Goal: Find specific page/section: Find specific page/section

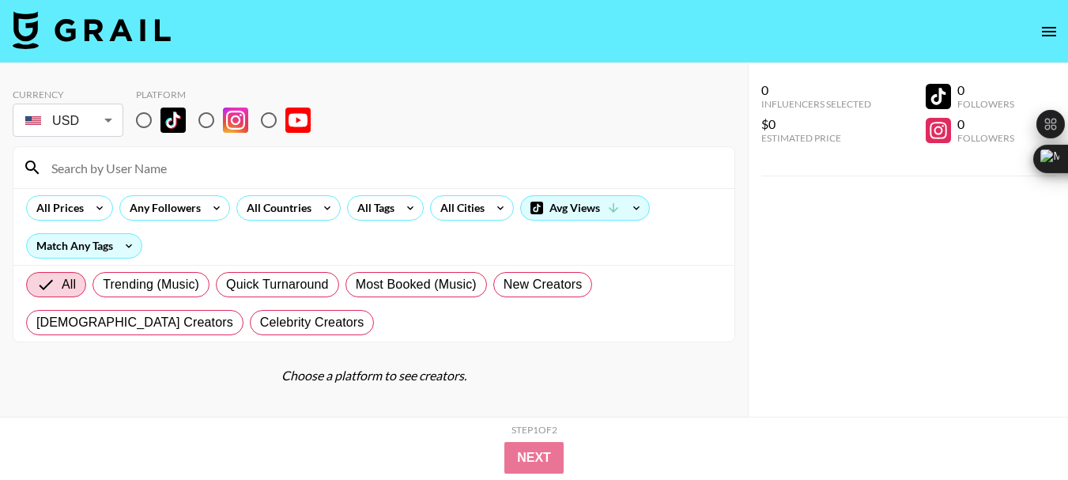
click at [271, 126] on input "radio" at bounding box center [268, 120] width 33 height 33
radio input "true"
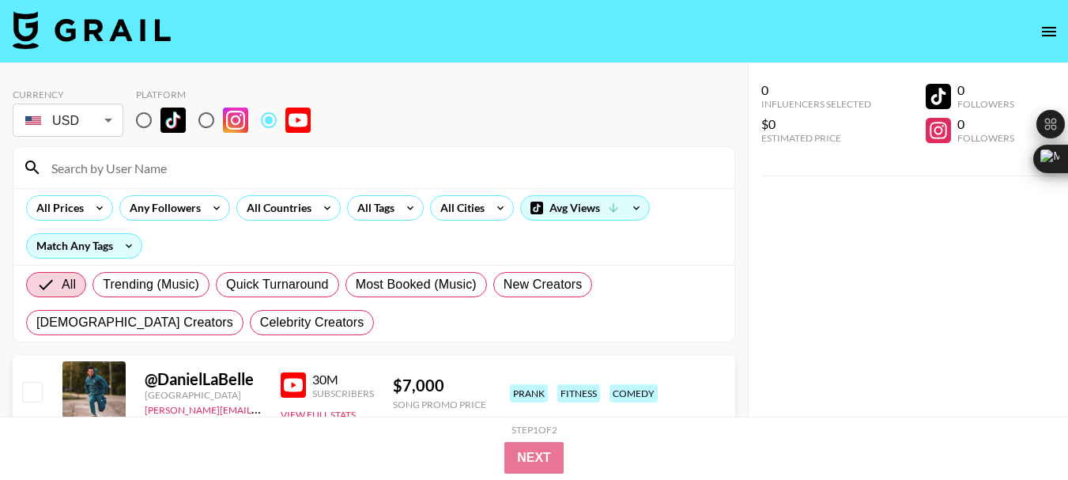
click at [95, 163] on input at bounding box center [383, 167] width 683 height 25
paste input "@kosmetycznykoktajl"
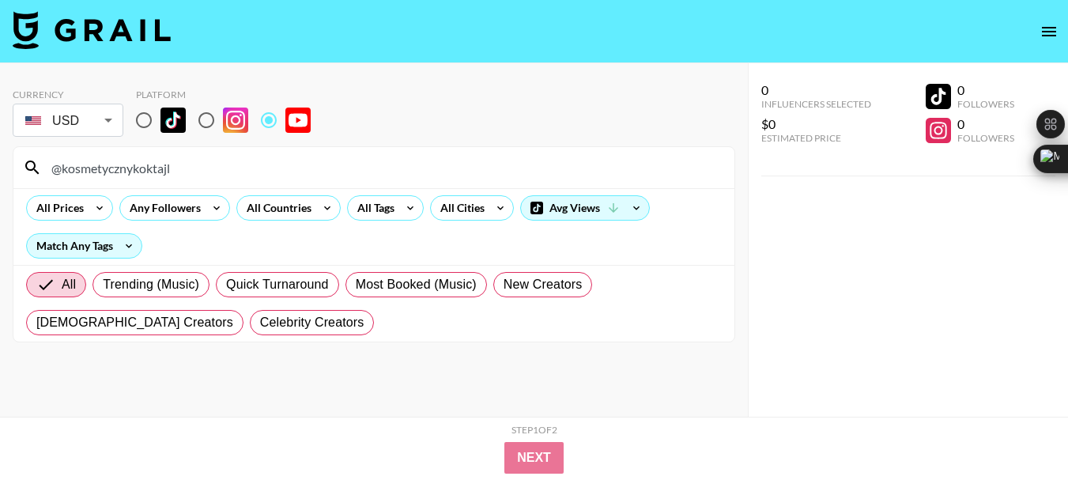
type input "@kosmetycznykoktajl"
click at [130, 173] on input "@kosmetycznykoktajl" at bounding box center [383, 167] width 683 height 25
click at [128, 172] on input "@kosmetycznykoktajl" at bounding box center [383, 167] width 683 height 25
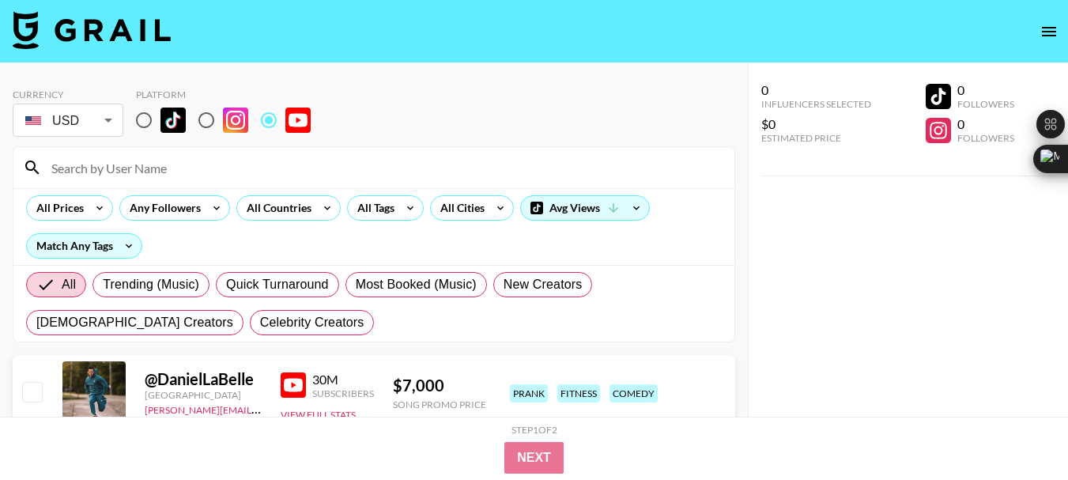
paste input "@TheCrazyGorilla"
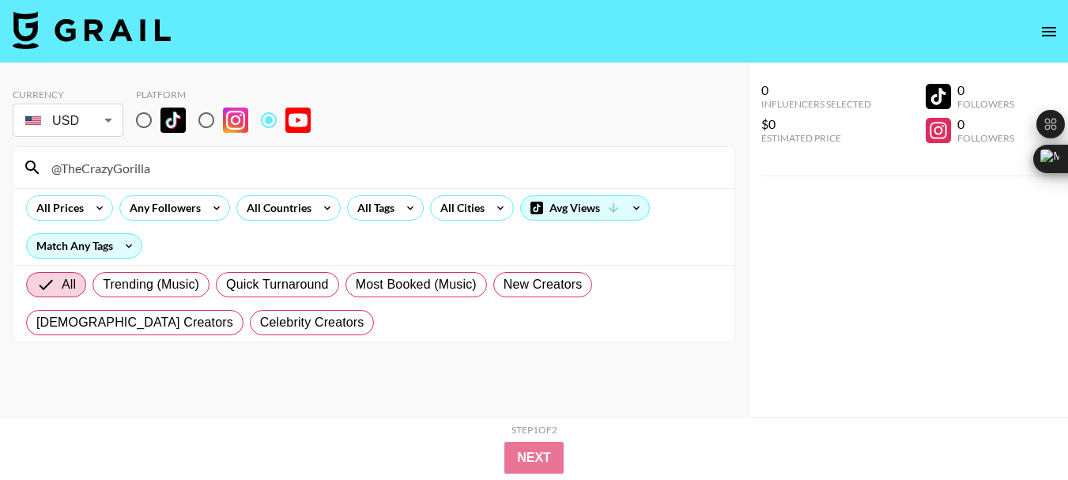
type input "@TheCrazyGorilla"
click at [89, 166] on input "@TheCrazyGorilla" at bounding box center [383, 167] width 683 height 25
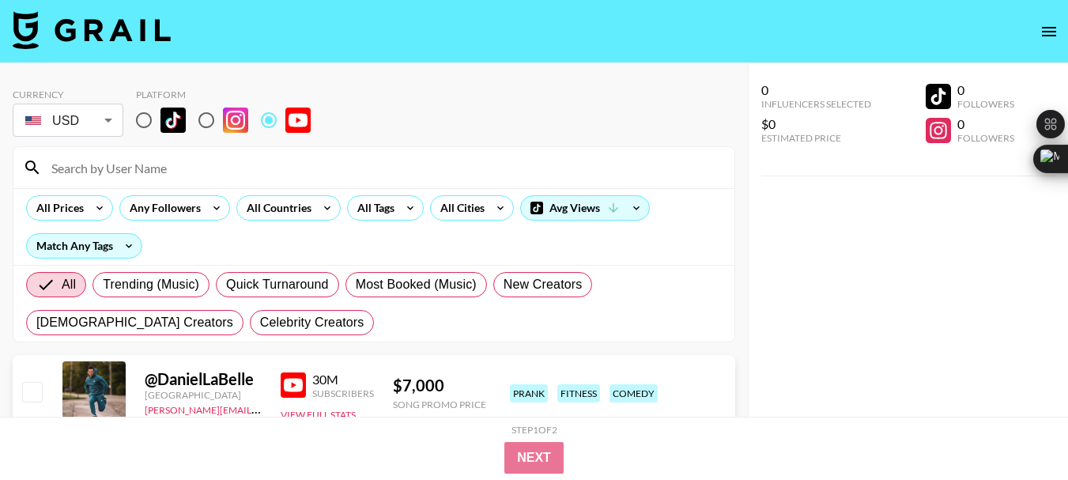
paste input "@Trektrendy"
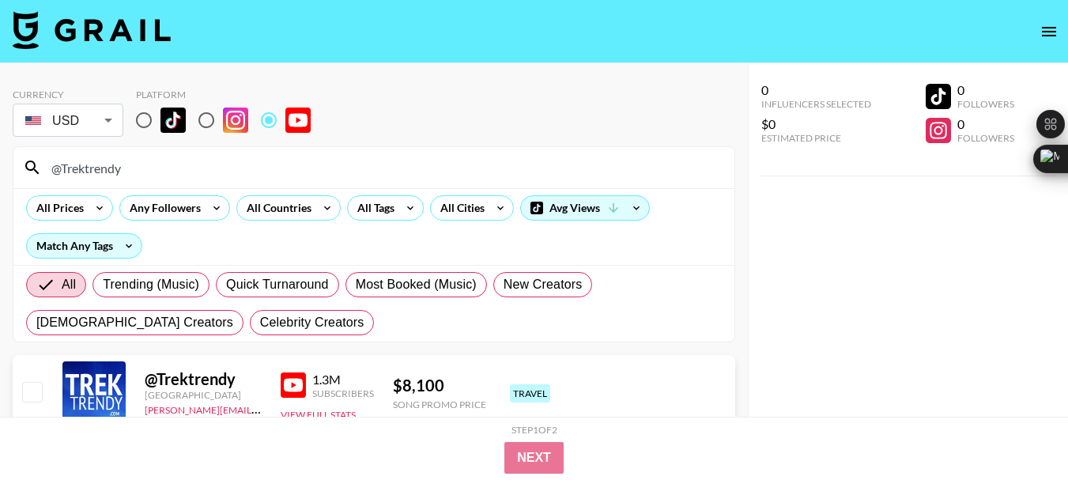
type input "@Trektrendy"
click at [112, 172] on input "@Trektrendy" at bounding box center [383, 167] width 683 height 25
click at [111, 172] on input "@Trektrendy" at bounding box center [383, 167] width 683 height 25
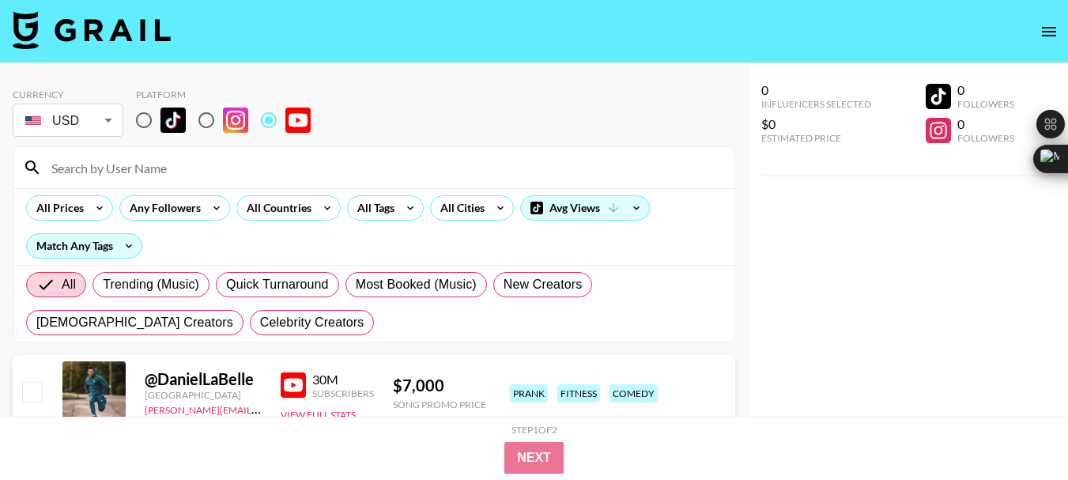
paste input "@ilyavrlmv"
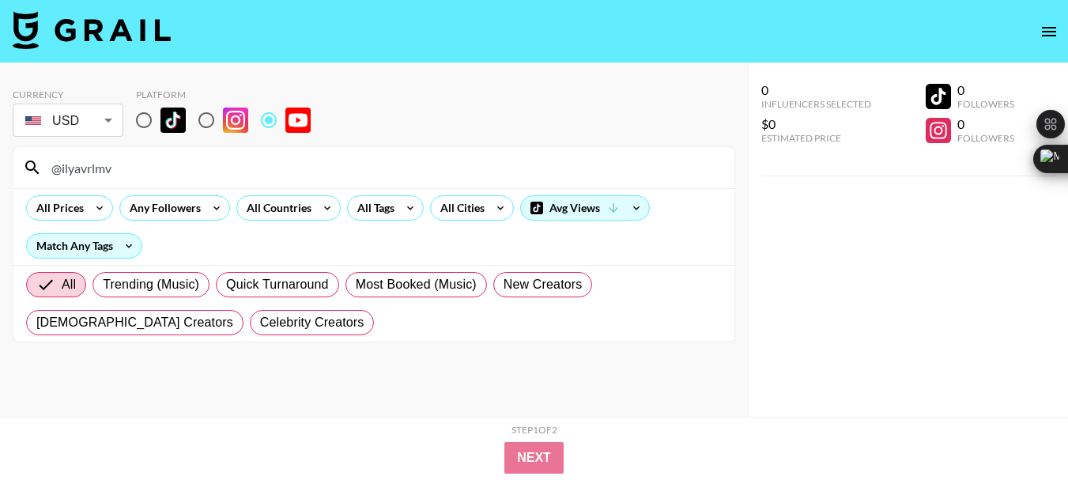
type input "@ilyavrlmv"
click at [77, 167] on input "@ilyavrlmv" at bounding box center [383, 167] width 683 height 25
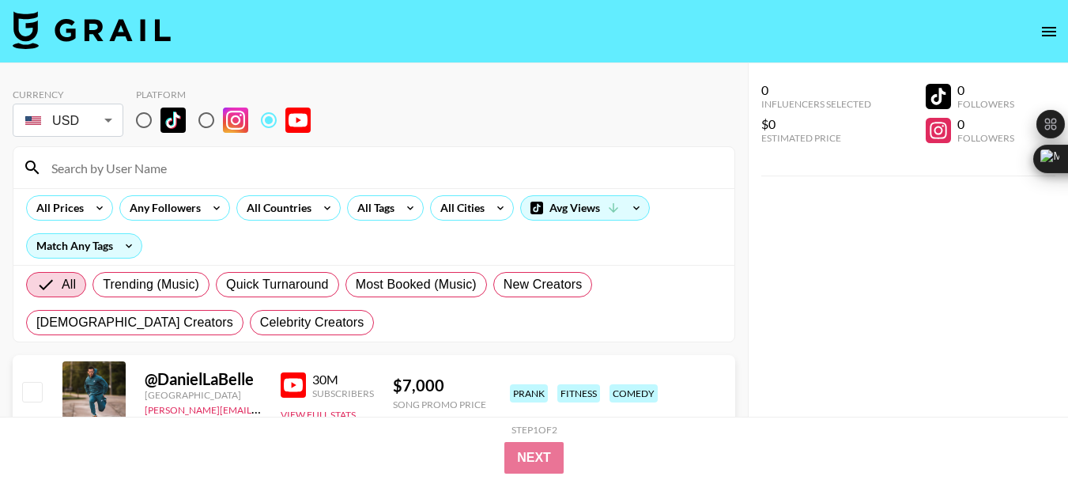
paste input "@ONWorldTravel"
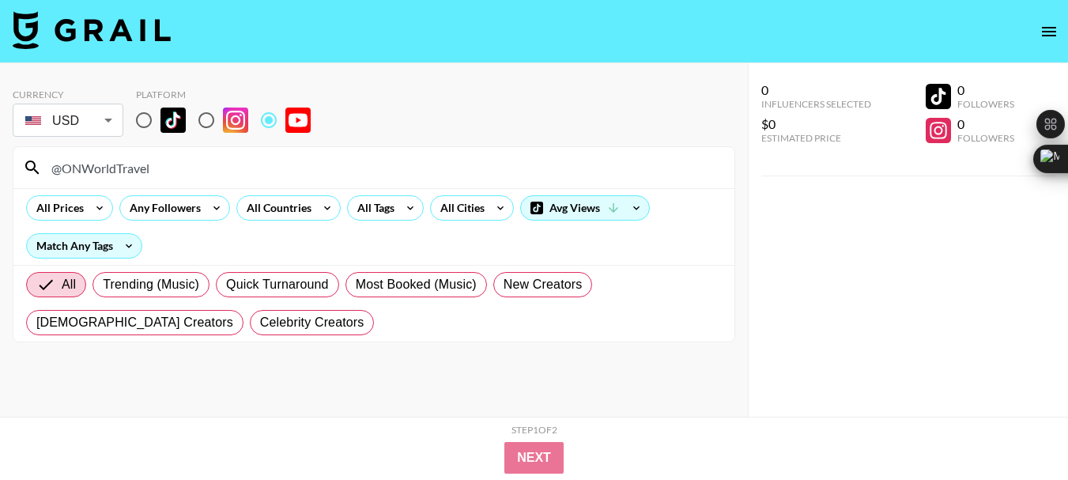
type input "@ONWorldTravel"
